Goal: Use online tool/utility: Use online tool/utility

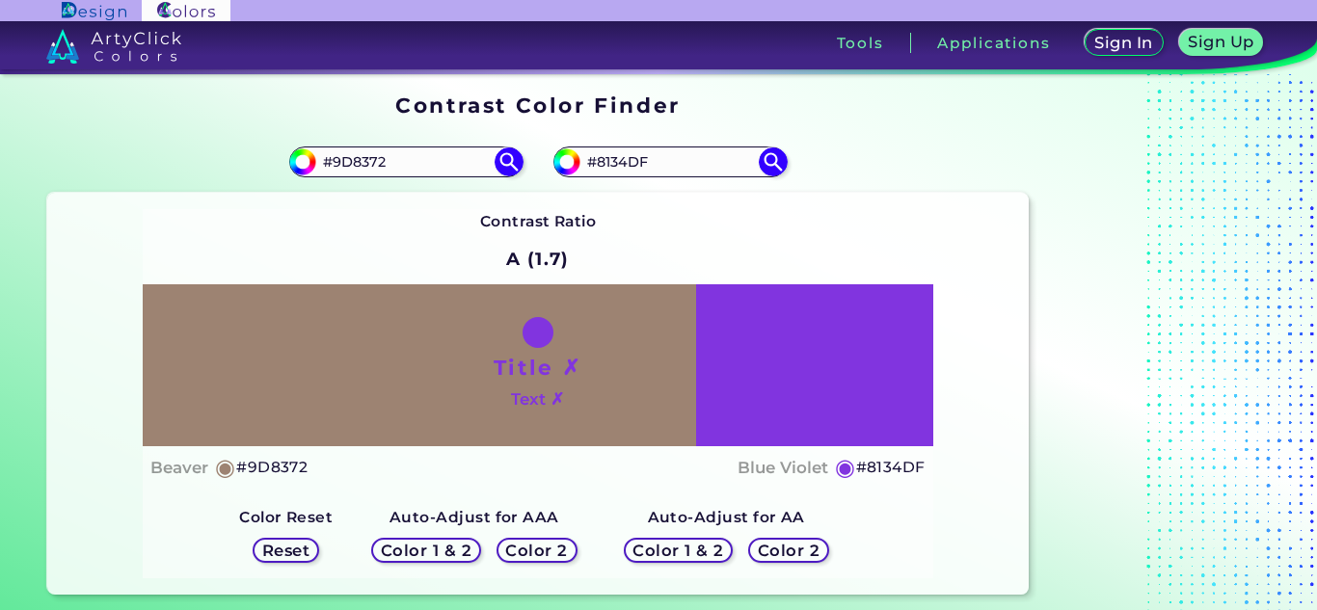
click at [832, 409] on div "Title ✗ Text ✗" at bounding box center [538, 365] width 791 height 162
click at [810, 402] on div "Title ✗ Text ✗" at bounding box center [538, 365] width 791 height 162
click at [439, 553] on h5 "Color 1 & 2" at bounding box center [427, 551] width 82 height 14
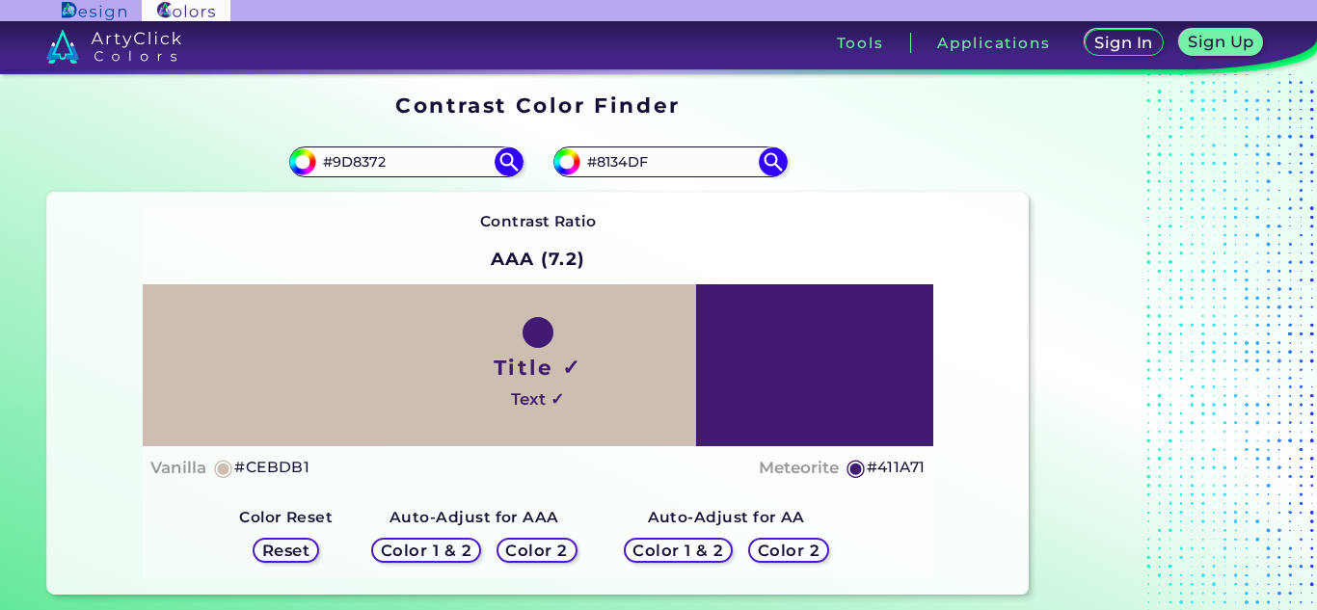
click at [307, 549] on h5 "Reset" at bounding box center [285, 551] width 43 height 14
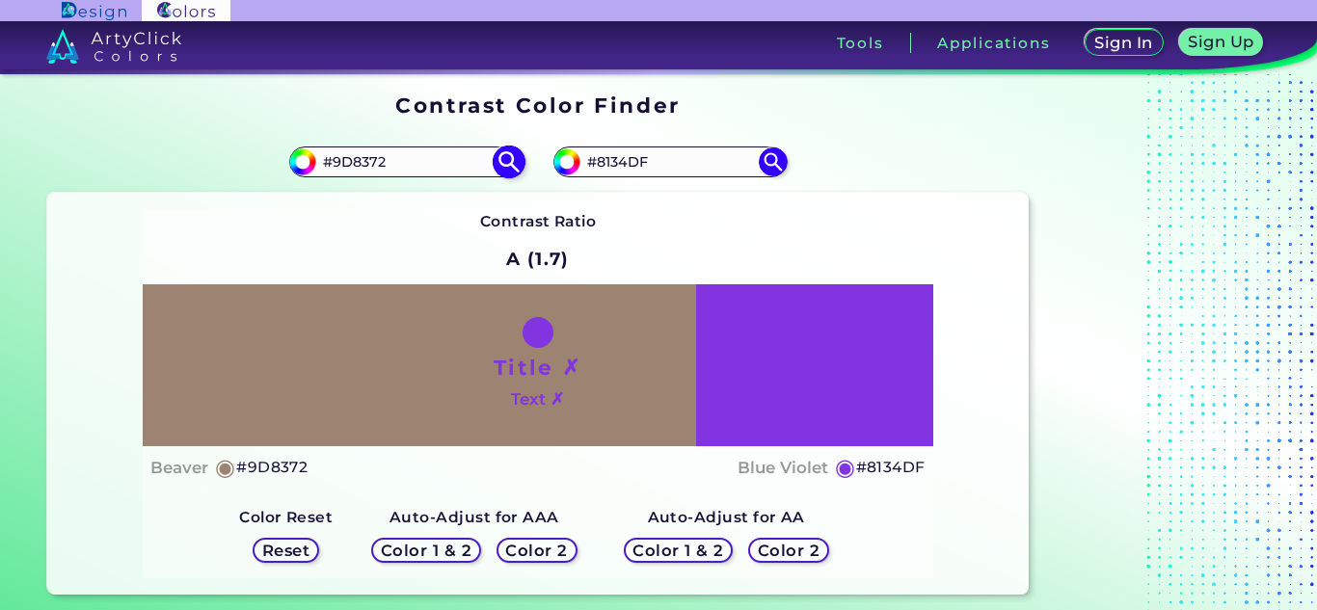
drag, startPoint x: 674, startPoint y: 157, endPoint x: 521, endPoint y: 162, distance: 153.4
click at [521, 162] on section "#9d8372 #9D8372 #8134df #8134DF Contrast Ratio A (1.7) Title ✗ ◉" at bounding box center [538, 362] width 997 height 478
click at [511, 171] on img at bounding box center [509, 163] width 34 height 34
click at [808, 213] on div "Contrast Ratio A (1.7) Title ✗ Text ✗ Beaver ◉ #9D8372 Blue Violet" at bounding box center [538, 393] width 791 height 369
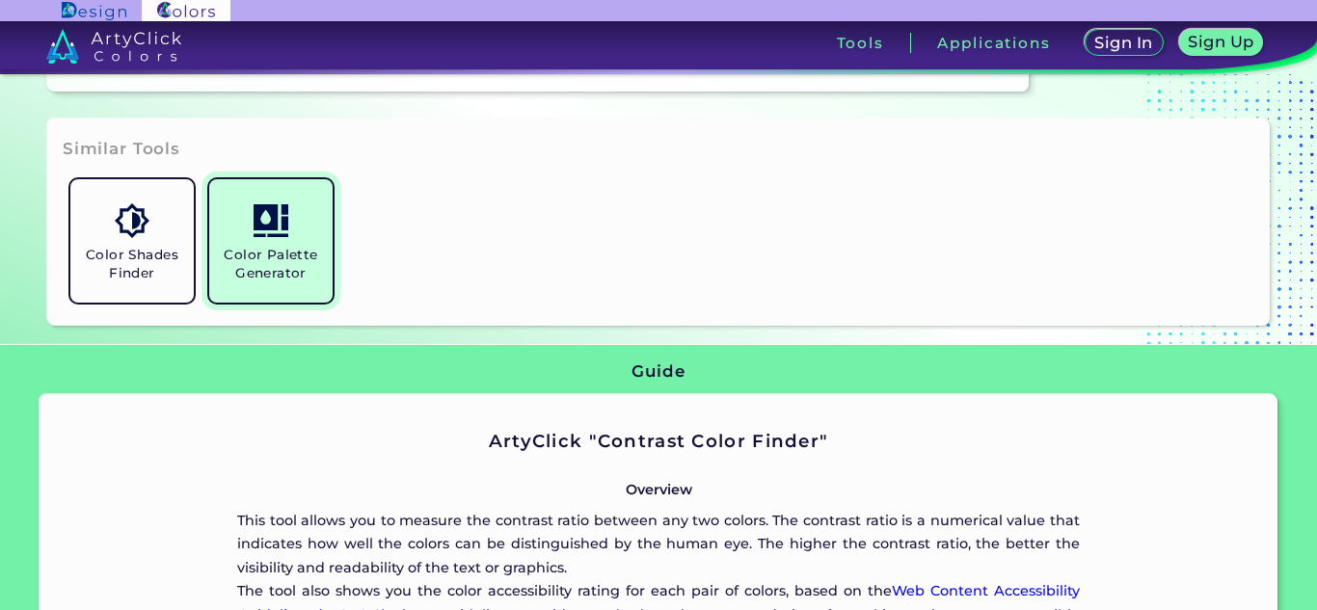
scroll to position [507, 0]
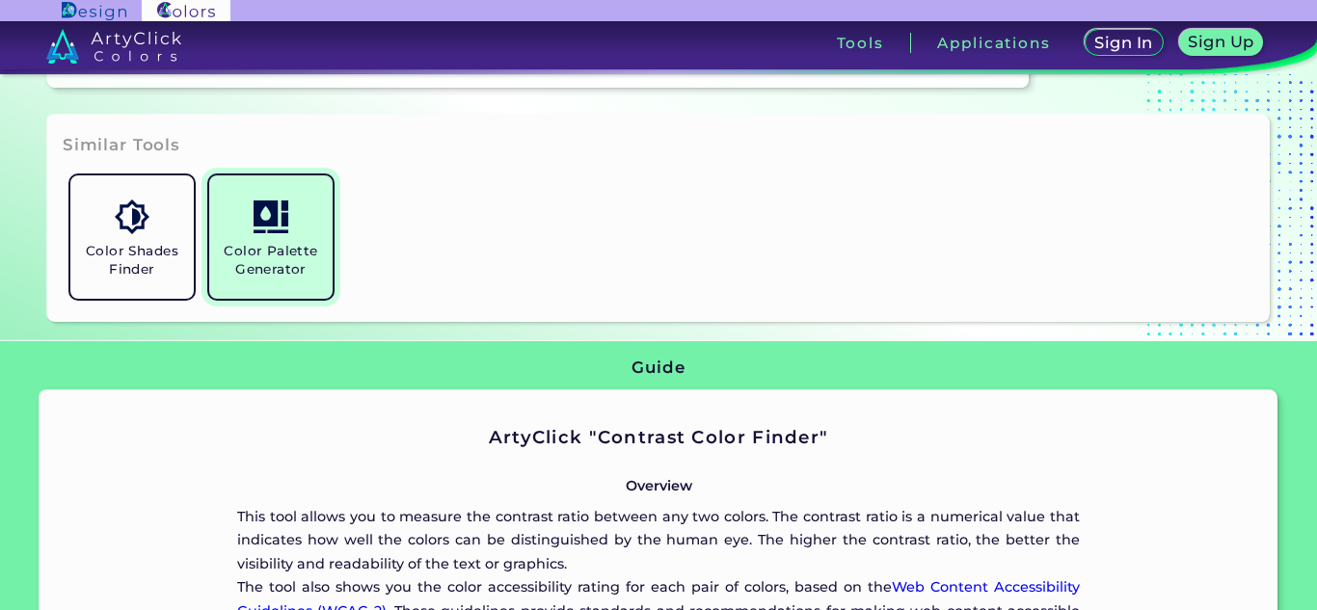
click at [279, 226] on img at bounding box center [271, 217] width 34 height 34
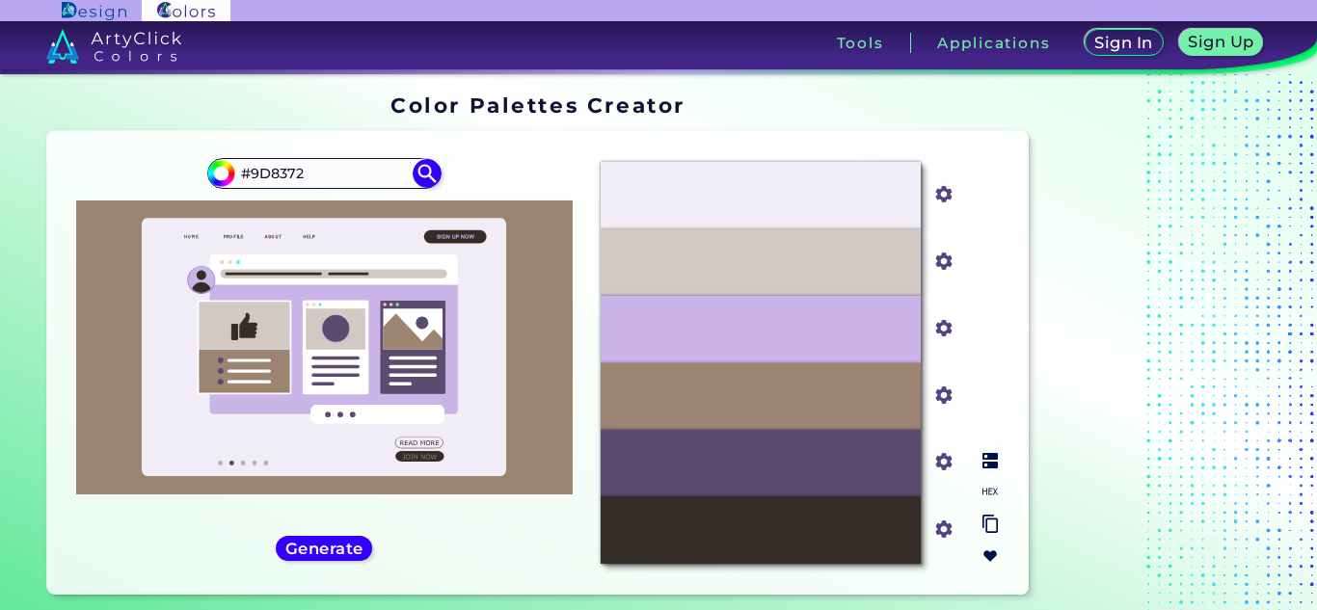
click at [775, 536] on p "#372D28" at bounding box center [761, 530] width 60 height 21
copy p "372D28"
click at [738, 477] on div "#5A4C6E" at bounding box center [761, 463] width 320 height 67
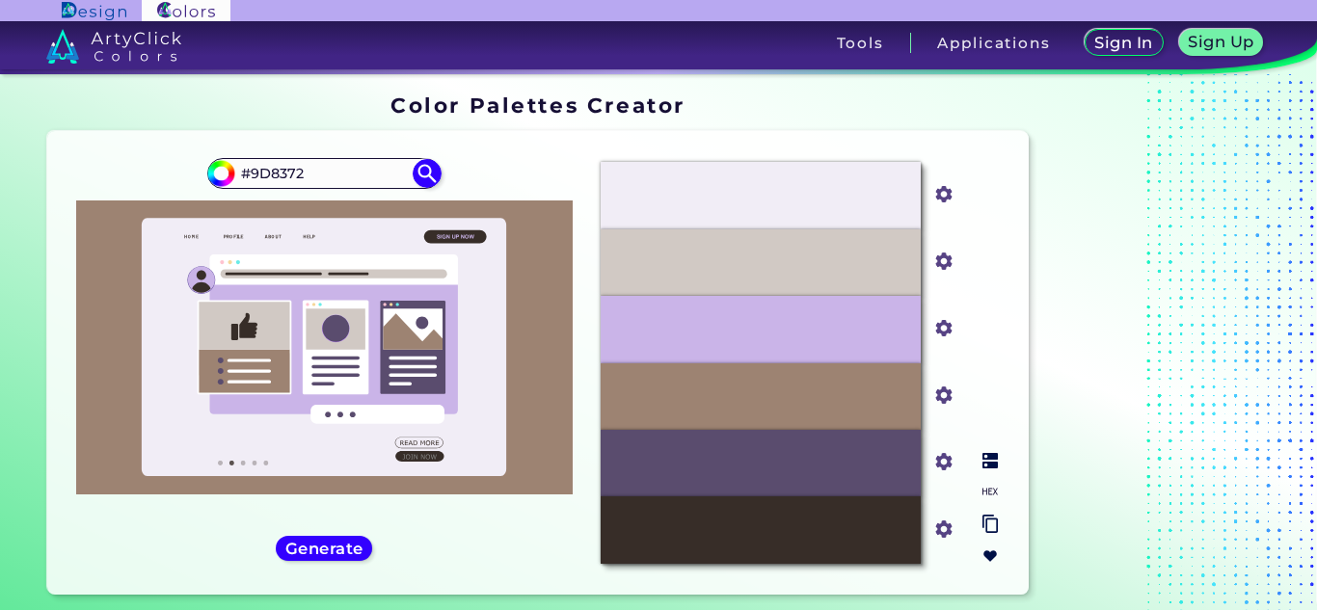
click at [711, 191] on div "#F1EDF6" at bounding box center [761, 195] width 320 height 67
click at [538, 313] on div at bounding box center [324, 348] width 496 height 294
click at [855, 274] on div "#D1C9C4" at bounding box center [761, 262] width 320 height 67
